Goal: Task Accomplishment & Management: Manage account settings

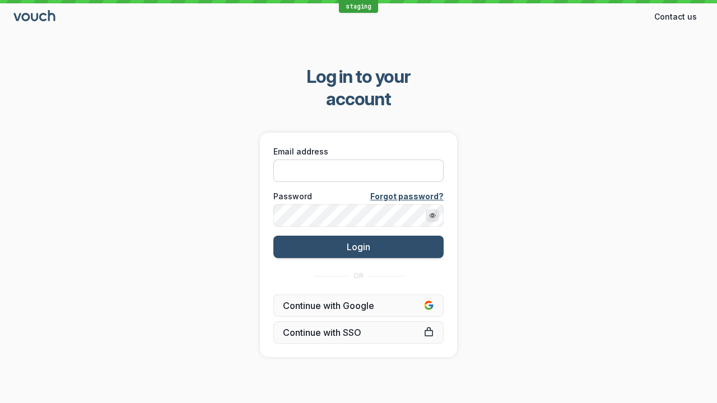
click at [384, 160] on input "Email address" at bounding box center [358, 171] width 170 height 22
click at [359, 160] on input "Email address" at bounding box center [358, 171] width 170 height 22
paste input "[EMAIL_ADDRESS][DOMAIN_NAME]"
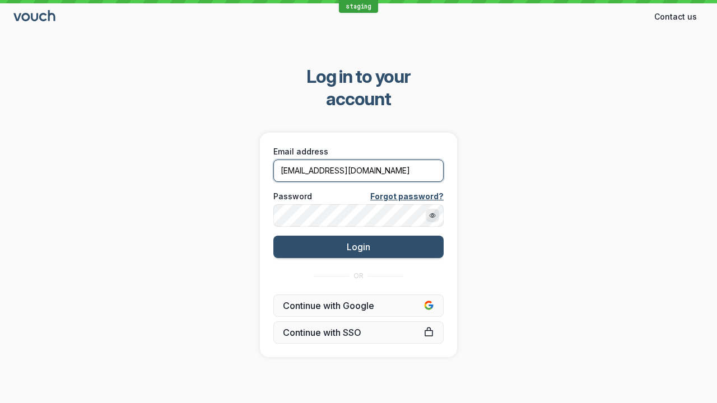
type input "[EMAIL_ADDRESS][DOMAIN_NAME]"
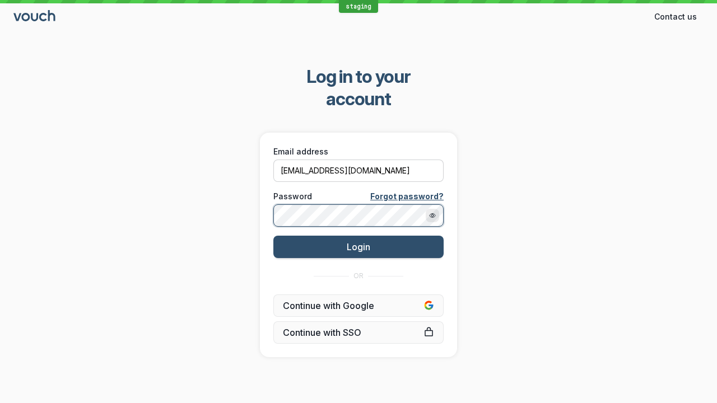
click at [273, 236] on button "Login" at bounding box center [358, 247] width 170 height 22
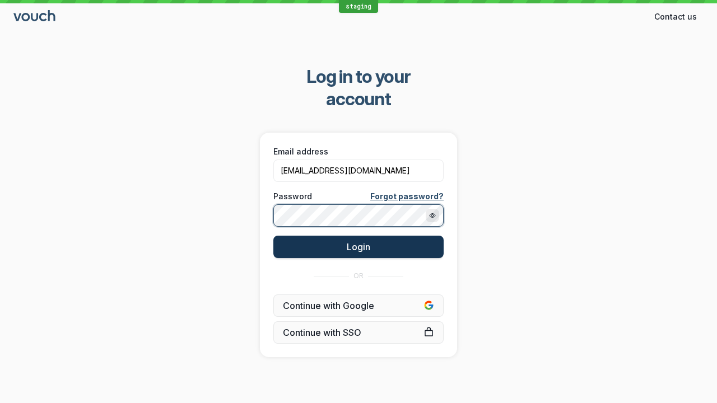
click at [392, 236] on button "Login" at bounding box center [358, 247] width 170 height 22
click at [359, 241] on span "Login" at bounding box center [359, 246] width 24 height 11
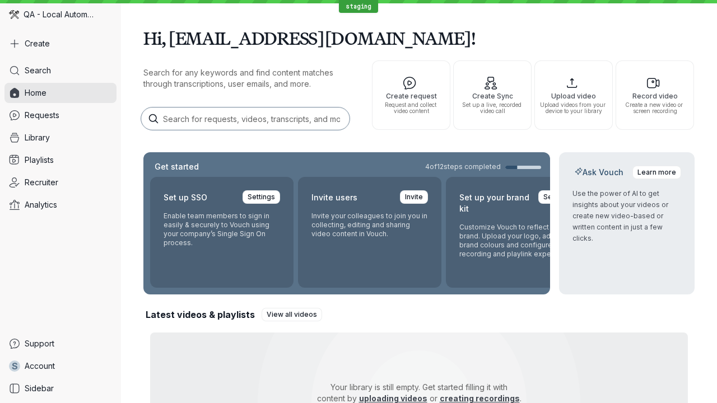
click at [354, 9] on x-pw-glass at bounding box center [358, 201] width 717 height 403
click at [262, 39] on h1 "Hi, [EMAIL_ADDRESS][DOMAIN_NAME]!" at bounding box center [418, 37] width 551 height 31
